Goal: Task Accomplishment & Management: Manage account settings

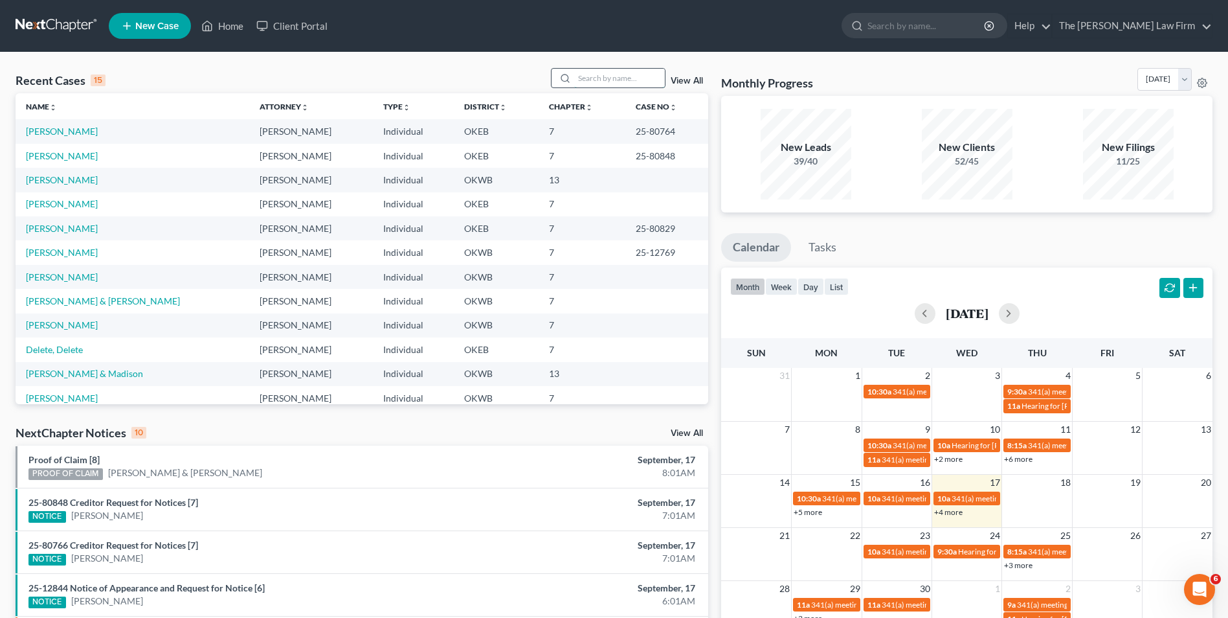
click at [617, 78] on input "search" at bounding box center [619, 78] width 91 height 19
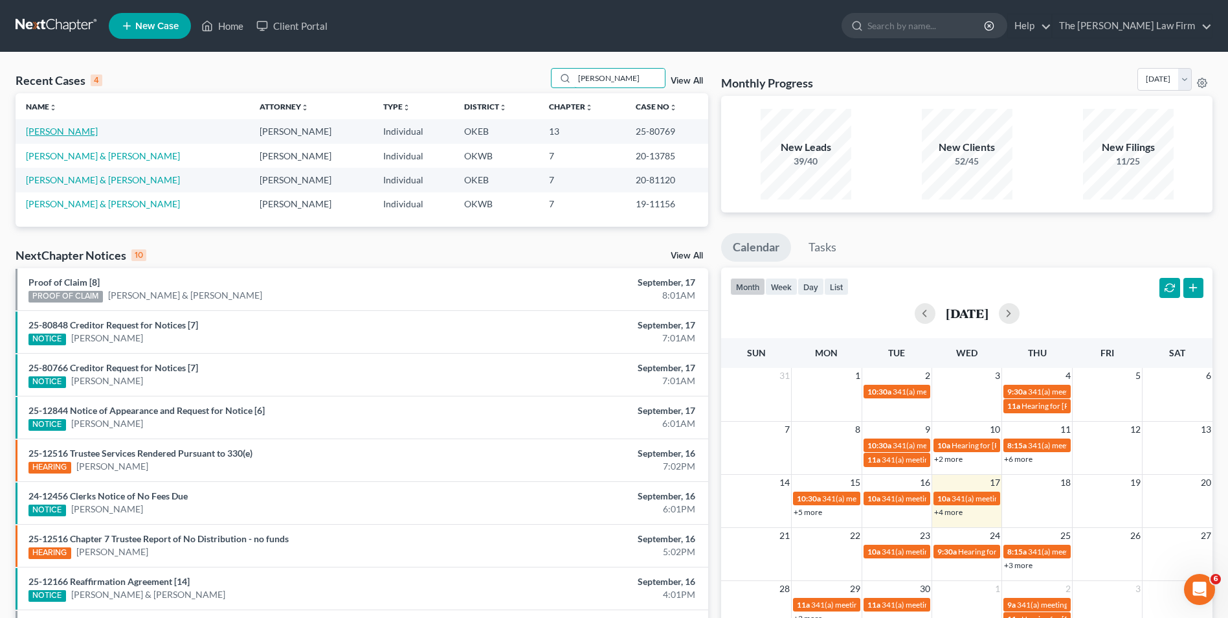
type input "[PERSON_NAME]"
click at [71, 128] on link "[PERSON_NAME]" at bounding box center [62, 131] width 72 height 11
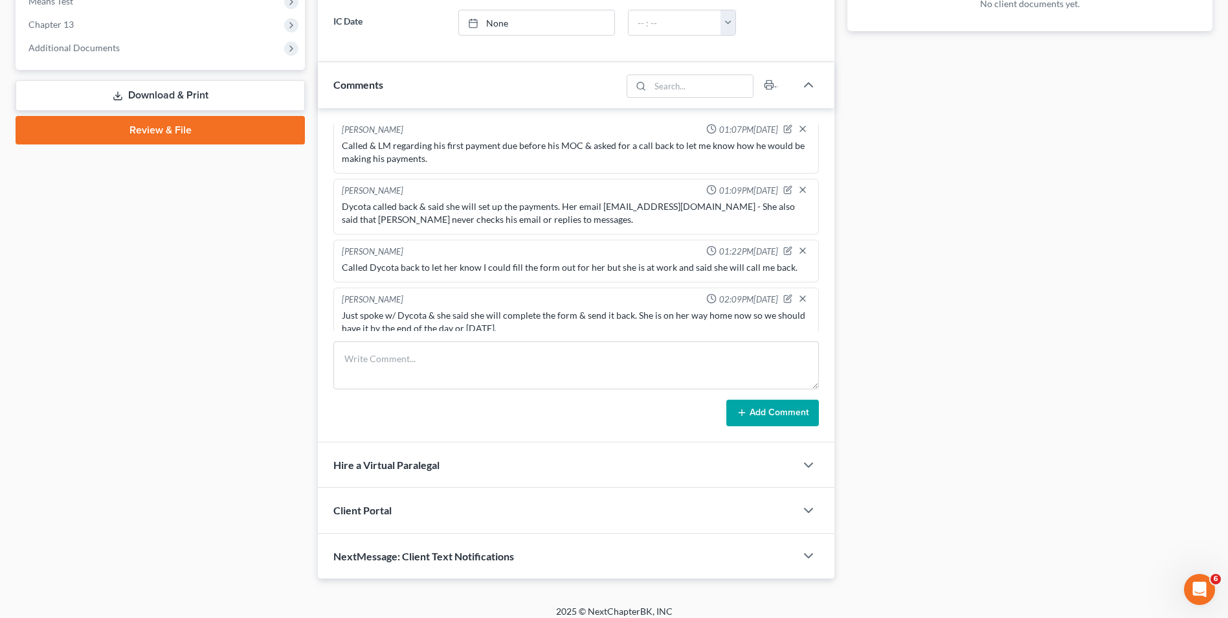
scroll to position [912, 0]
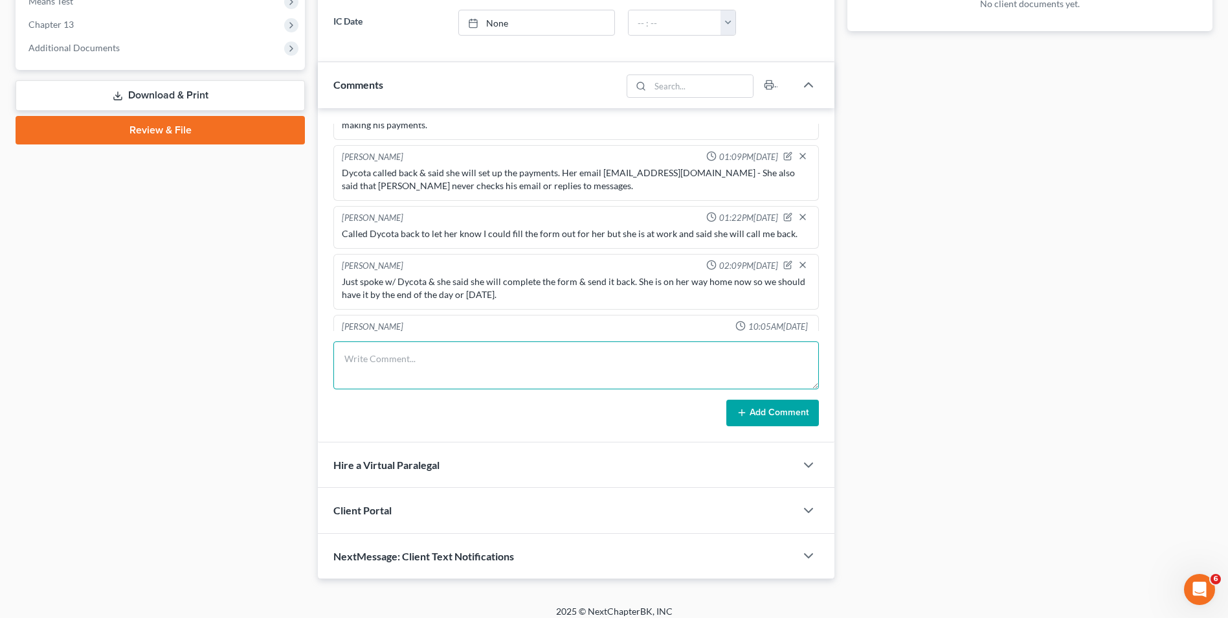
click at [505, 365] on textarea at bounding box center [576, 365] width 486 height 48
type textarea "Rcvd ACH payment info from client & saved a copy in client file"
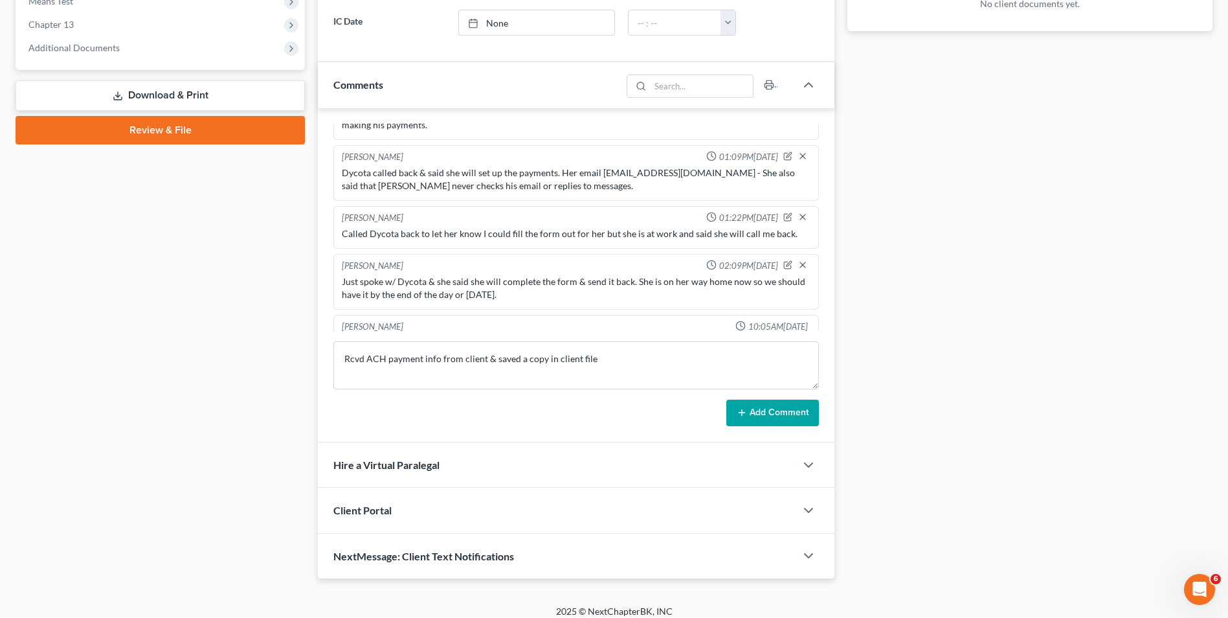
click at [763, 416] on button "Add Comment" at bounding box center [773, 413] width 93 height 27
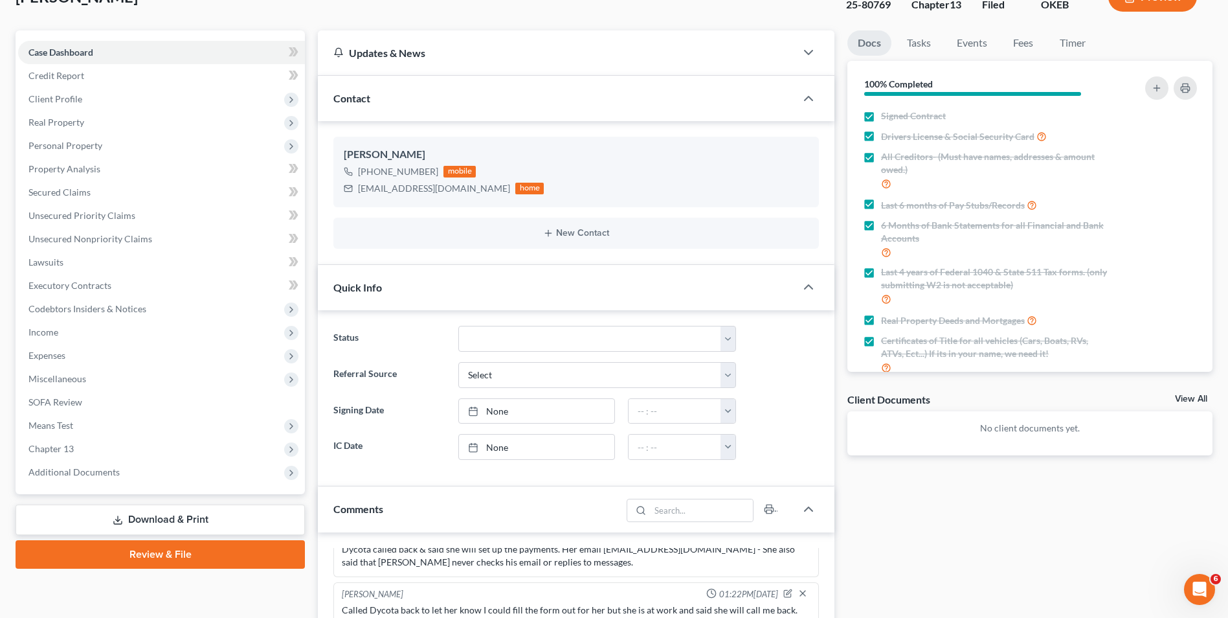
scroll to position [0, 0]
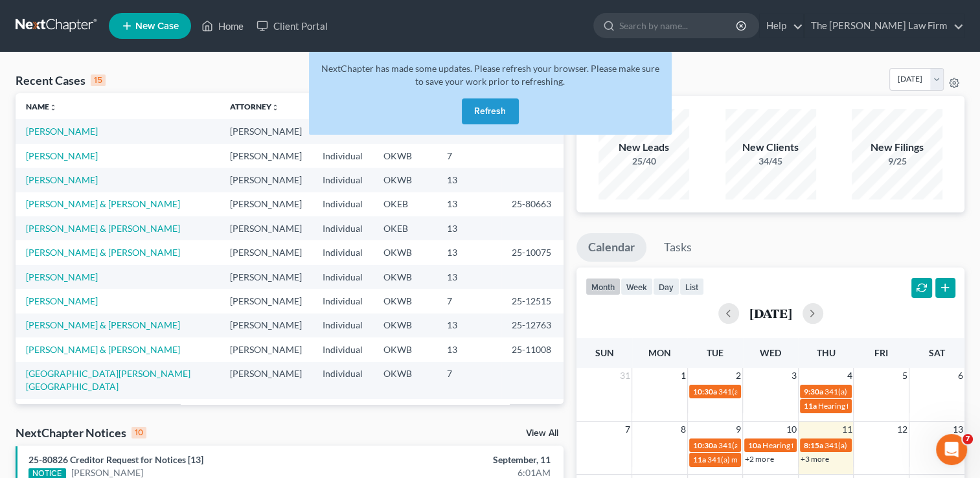
scroll to position [88, 0]
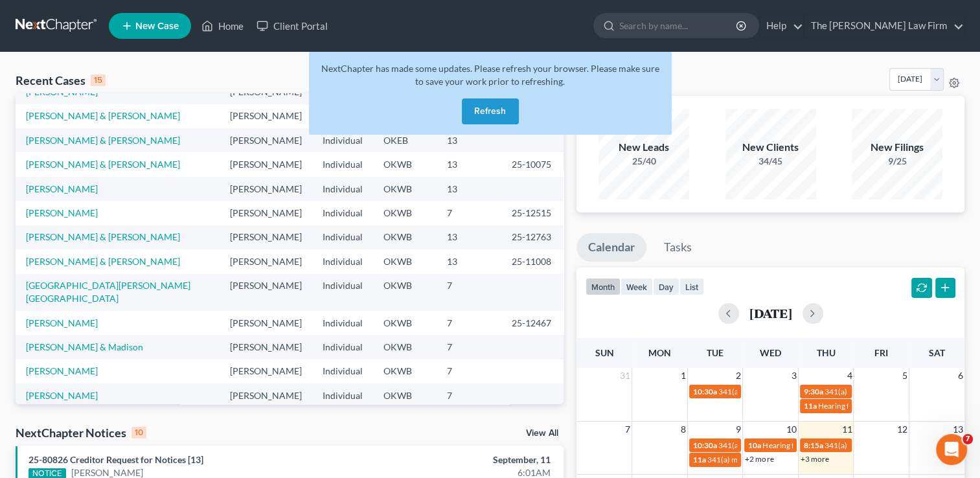
click at [501, 117] on button "Refresh" at bounding box center [490, 111] width 57 height 26
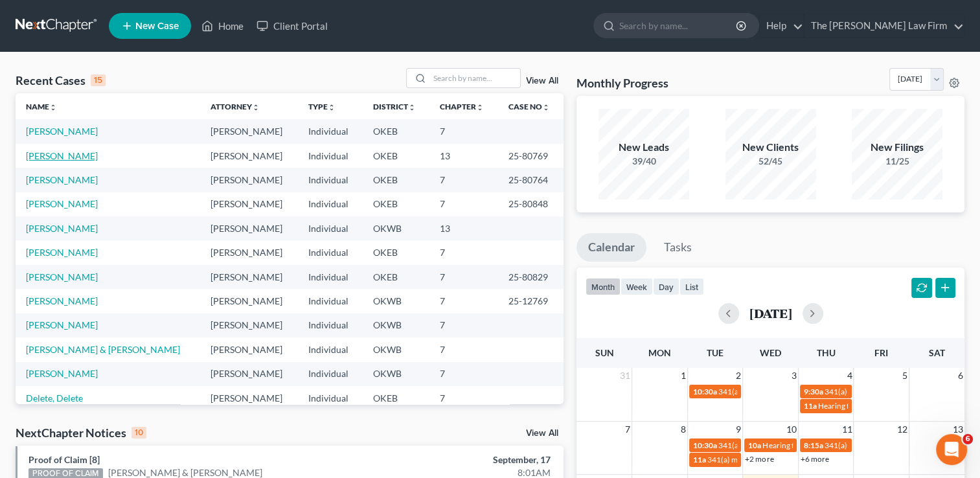
click at [59, 157] on link "[PERSON_NAME]" at bounding box center [62, 155] width 72 height 11
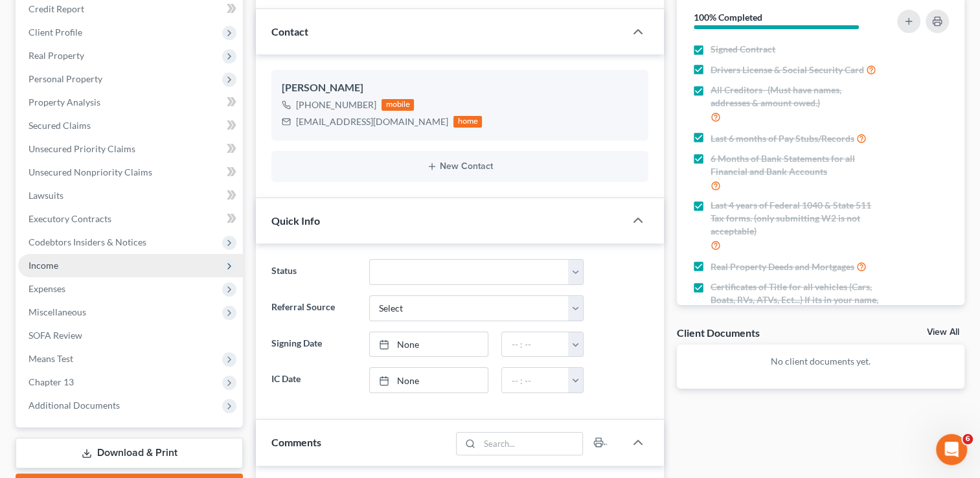
scroll to position [259, 0]
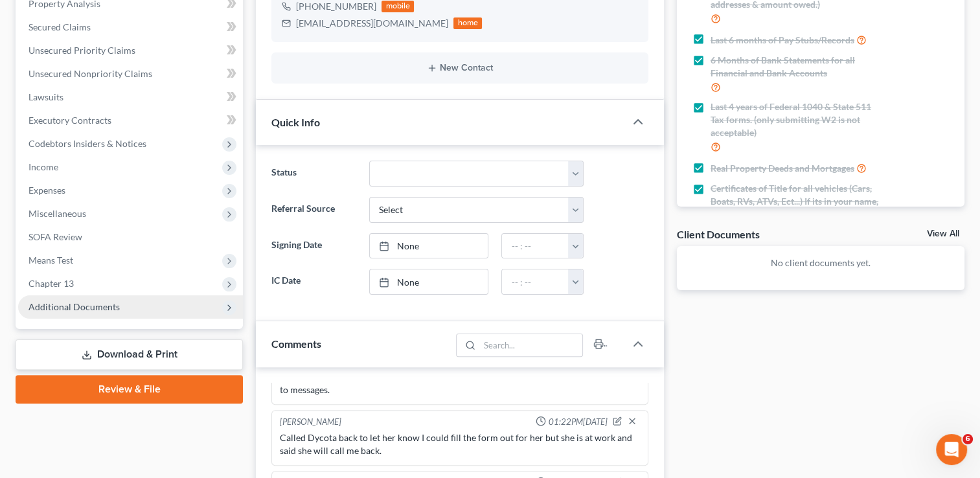
click at [79, 311] on span "Additional Documents" at bounding box center [73, 306] width 91 height 11
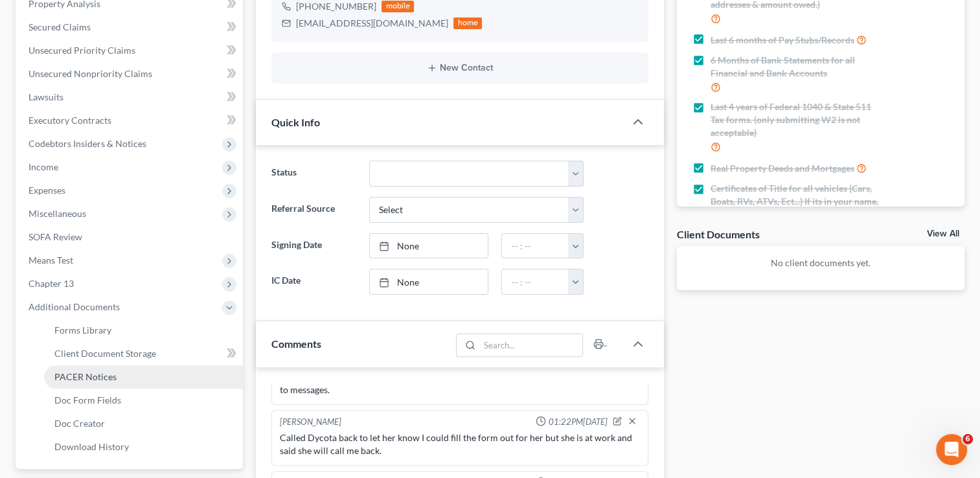
click at [85, 372] on span "PACER Notices" at bounding box center [85, 376] width 62 height 11
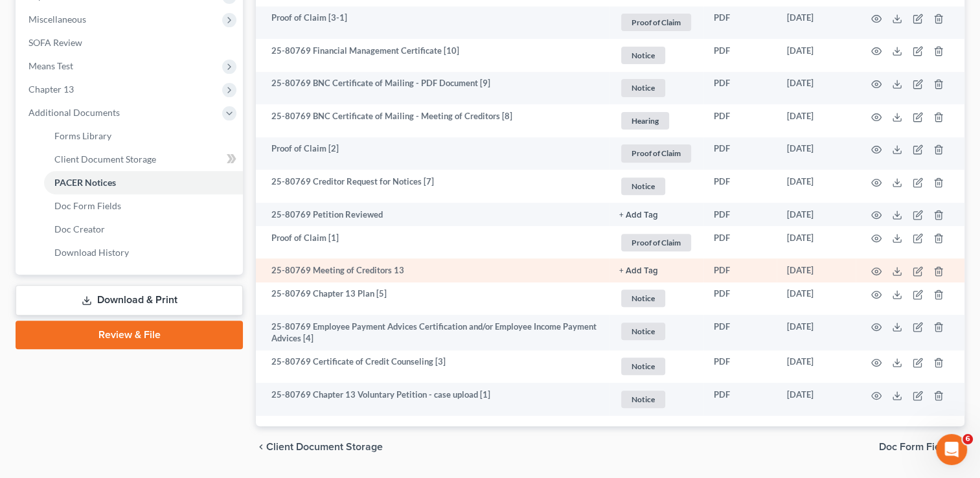
scroll to position [491, 0]
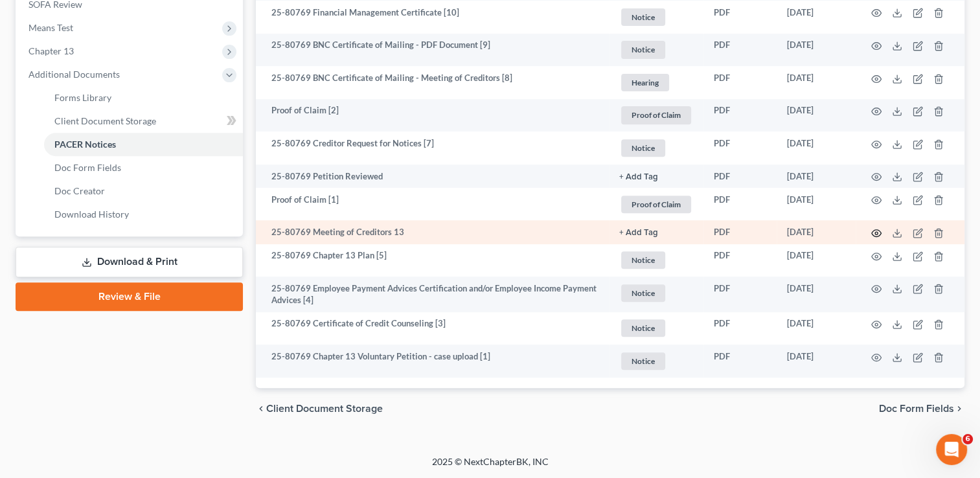
click at [877, 236] on icon "button" at bounding box center [877, 233] width 10 height 7
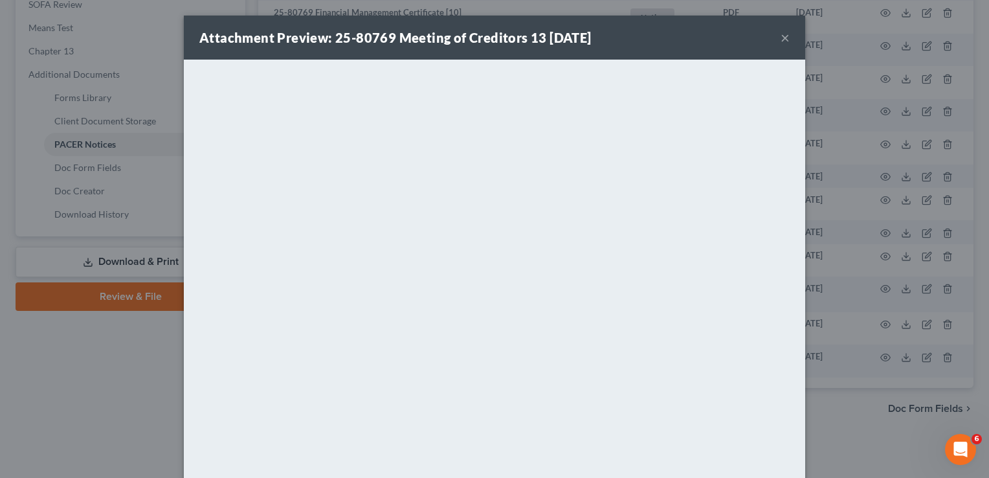
click at [781, 40] on button "×" at bounding box center [785, 38] width 9 height 16
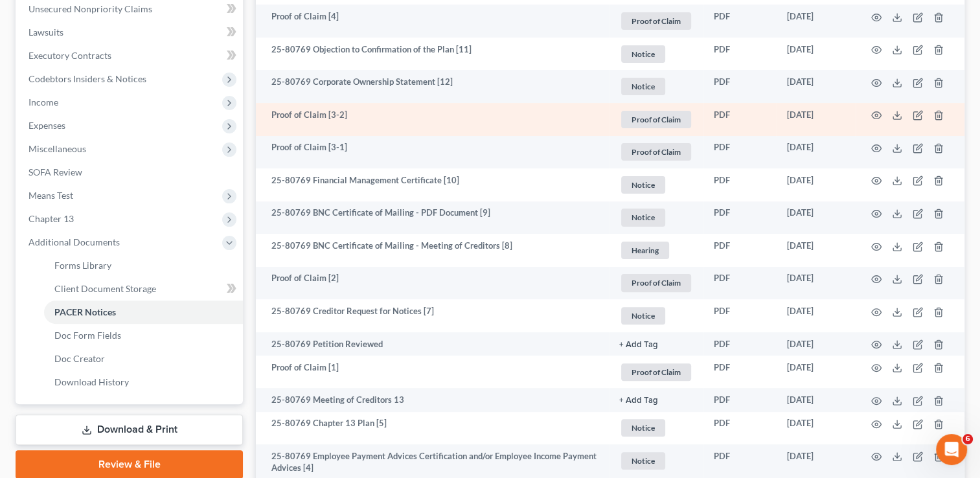
scroll to position [389, 0]
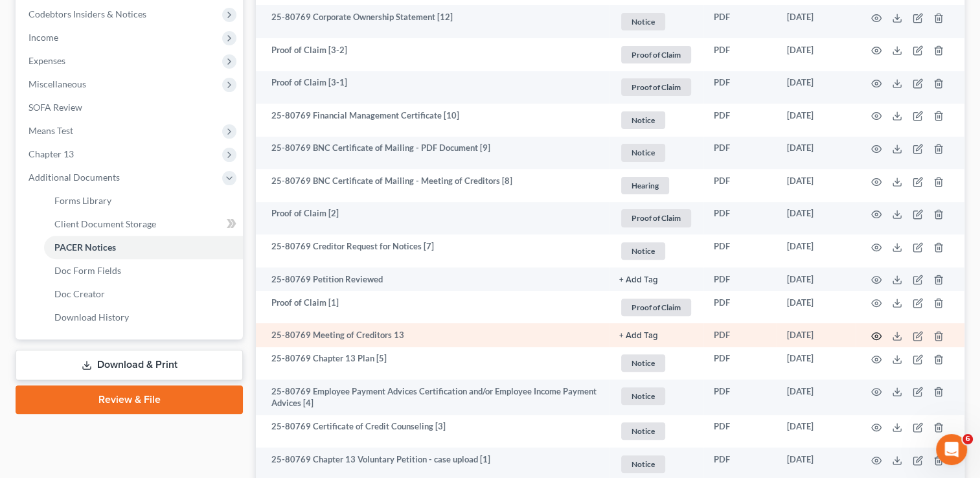
click at [874, 337] on icon "button" at bounding box center [876, 336] width 10 height 10
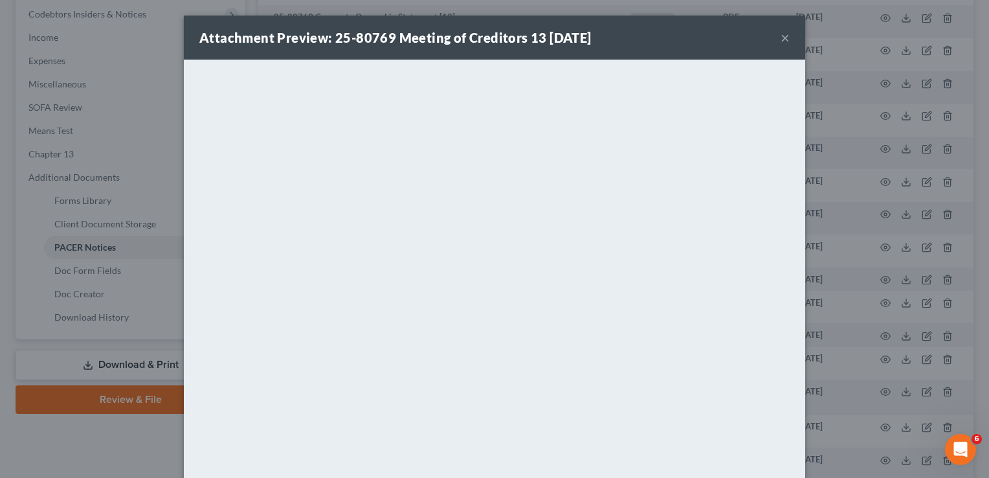
click at [784, 42] on button "×" at bounding box center [785, 38] width 9 height 16
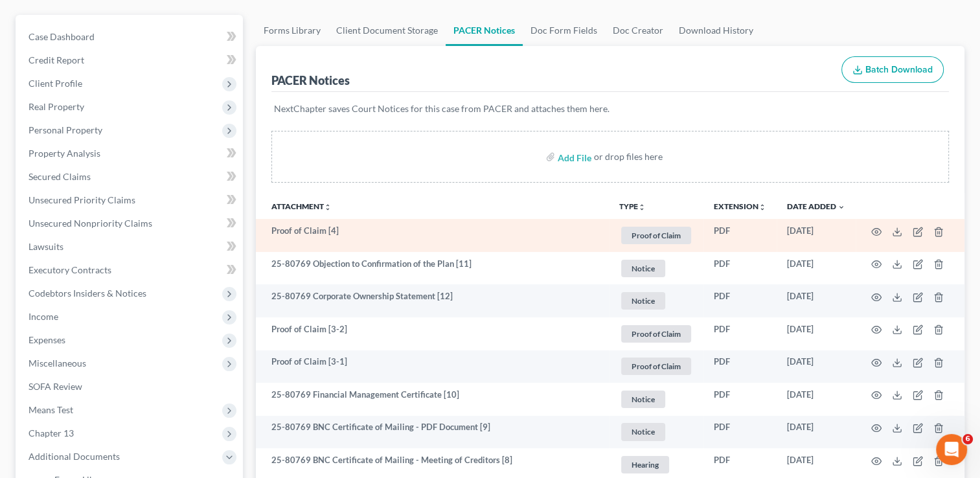
scroll to position [0, 0]
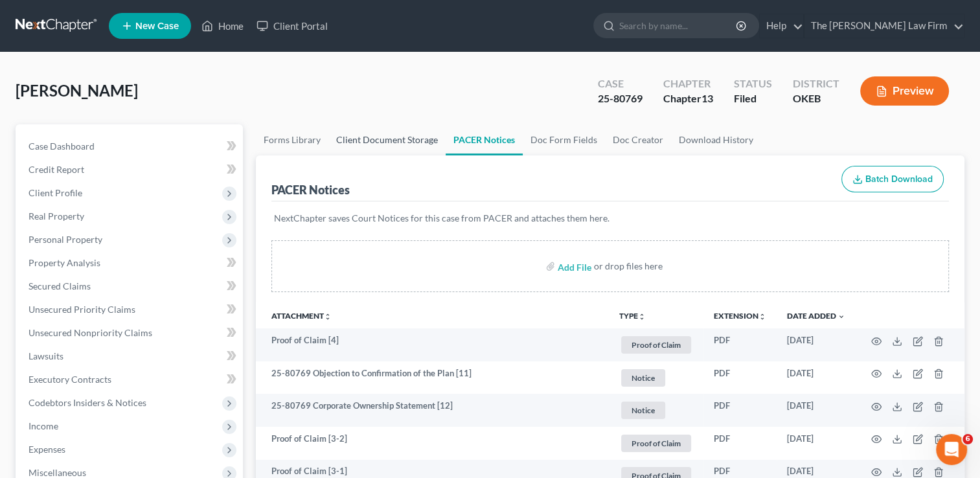
click at [358, 141] on link "Client Document Storage" at bounding box center [386, 139] width 117 height 31
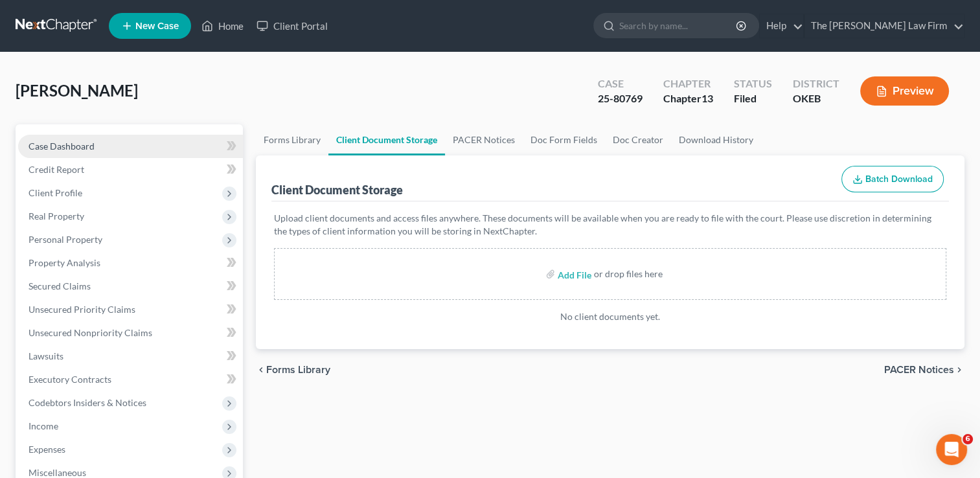
click at [147, 153] on link "Case Dashboard" at bounding box center [130, 146] width 225 height 23
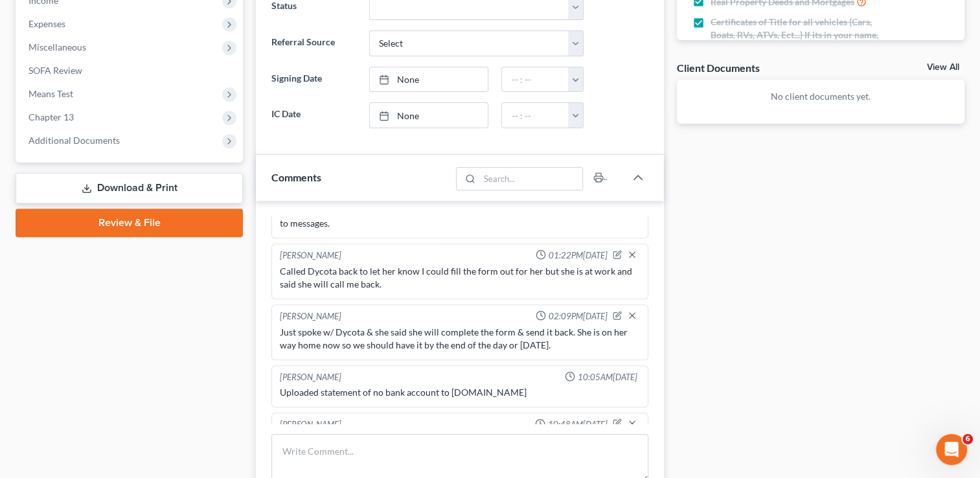
scroll to position [583, 0]
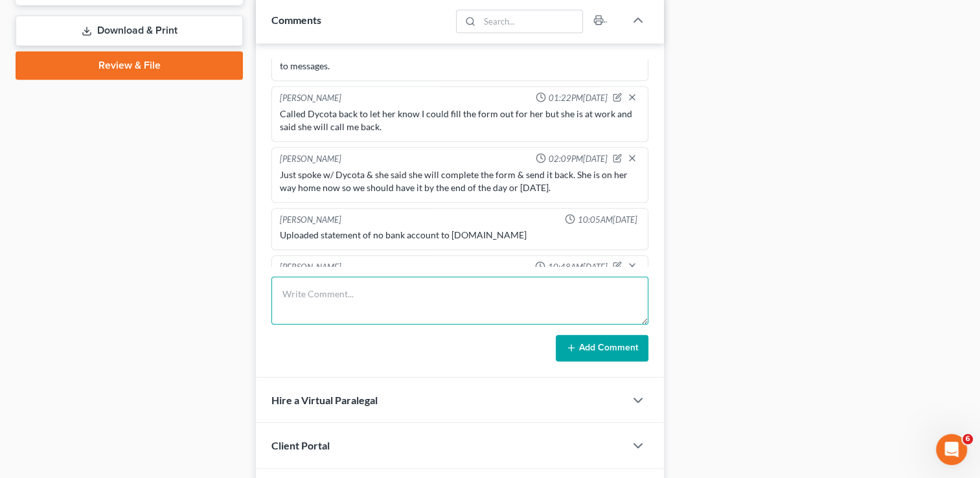
click at [363, 282] on textarea at bounding box center [459, 300] width 377 height 48
paste textarea "ecf@edok13.com, MBECF@trustee13.com"
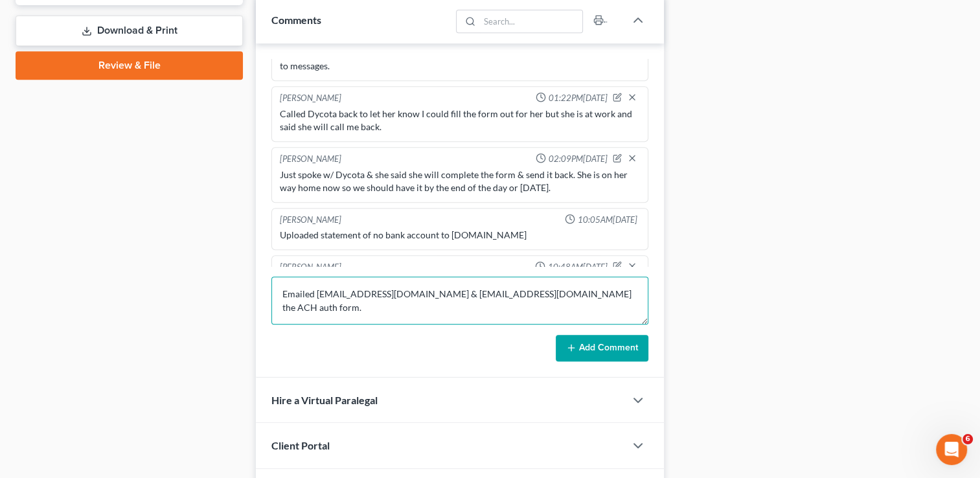
type textarea "Emailed ecf@edok13.com & MBECF@trustee13.com the ACH auth form."
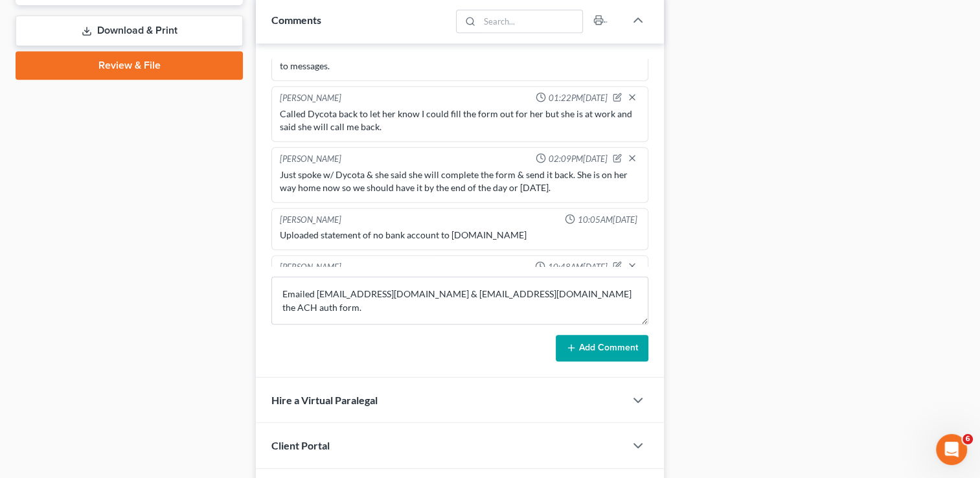
click at [520, 323] on form "Emailed ecf@edok13.com & MBECF@trustee13.com the ACH auth form. Add Comment" at bounding box center [459, 318] width 377 height 85
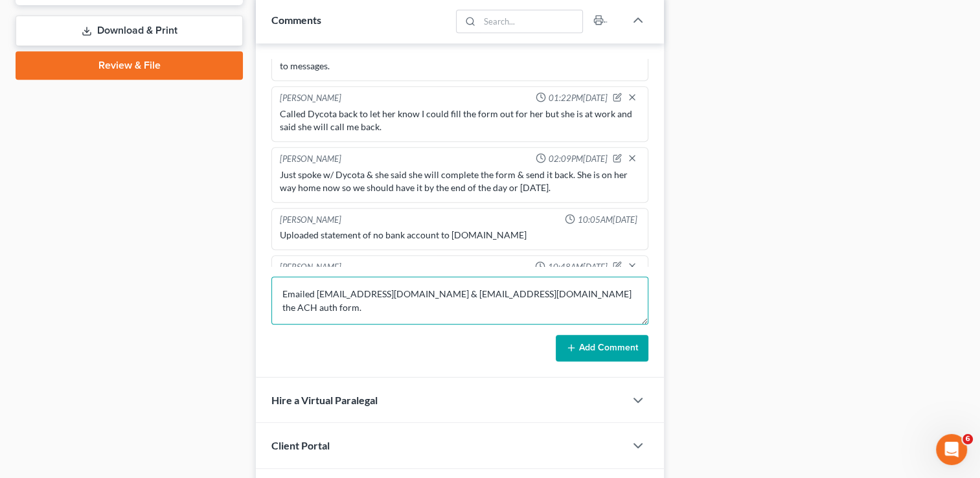
click at [606, 291] on textarea "Emailed ecf@edok13.com & MBECF@trustee13.com the ACH auth form." at bounding box center [459, 300] width 377 height 48
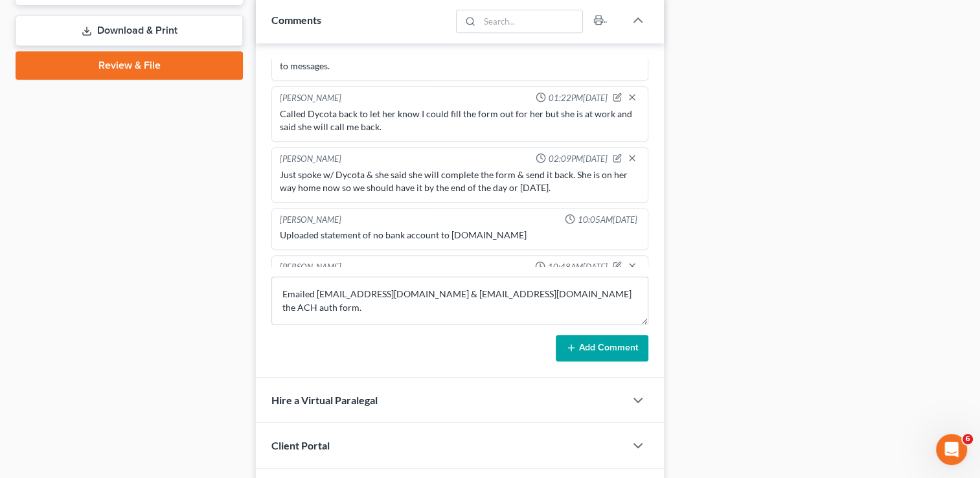
click at [583, 350] on button "Add Comment" at bounding box center [602, 348] width 93 height 27
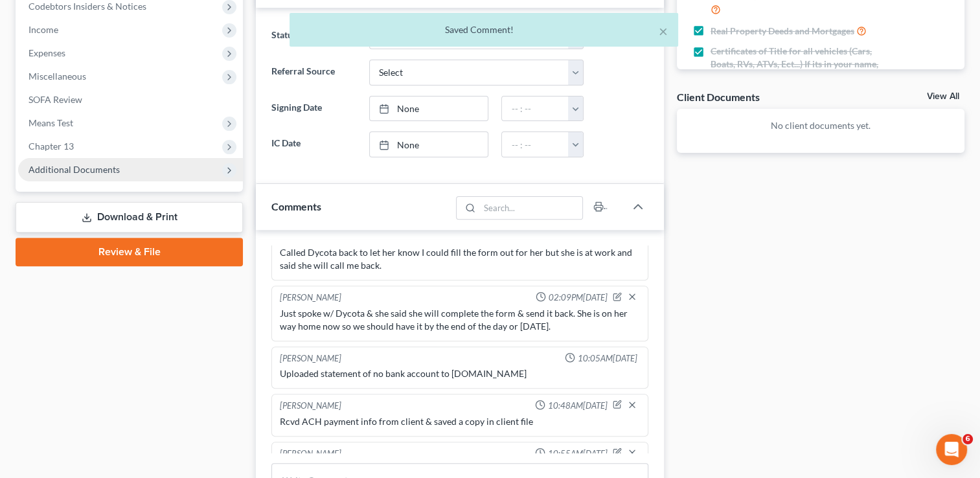
scroll to position [324, 0]
